Goal: Check status

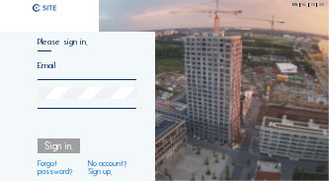
type input "[EMAIL_ADDRESS][DOMAIN_NAME]"
click at [55, 151] on div "Sign in." at bounding box center [58, 145] width 43 height 15
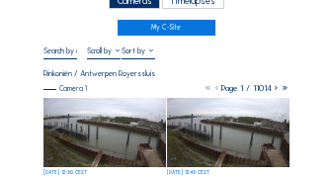
scroll to position [79, 0]
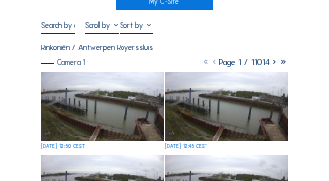
click at [122, 107] on img at bounding box center [102, 106] width 122 height 69
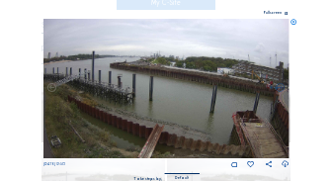
click at [312, 34] on div "Scroll to travel through time | Press 'Alt' Button + Scroll to Zoom | Click and…" at bounding box center [166, 90] width 332 height 181
